Goal: Transaction & Acquisition: Purchase product/service

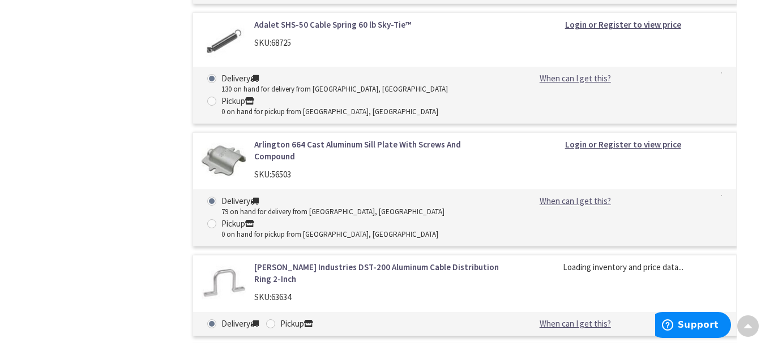
scroll to position [3791, 0]
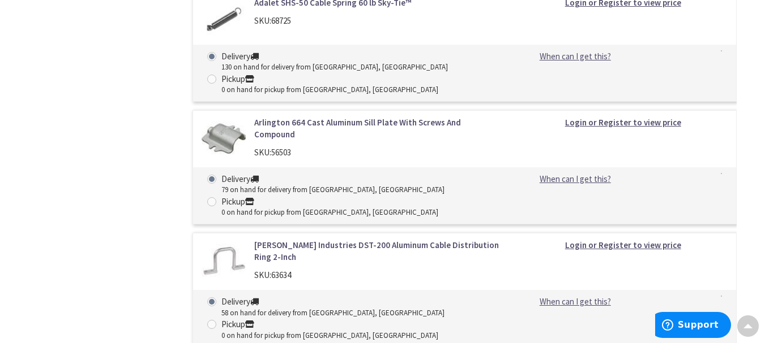
click at [329, 239] on link "[PERSON_NAME] Industries DST-200 Aluminum Cable Distribution Ring 2-Inch" at bounding box center [377, 251] width 247 height 24
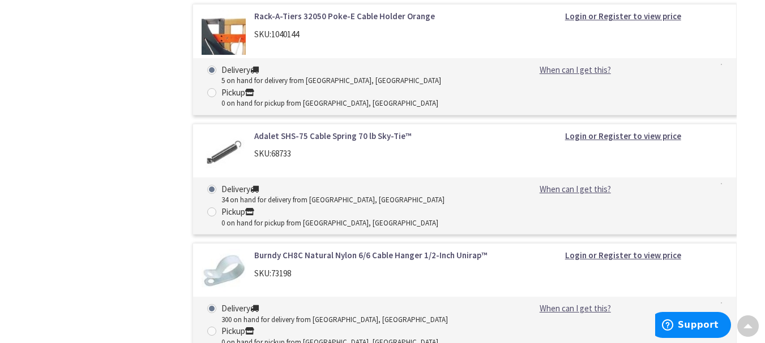
scroll to position [4525, 0]
